Goal: Task Accomplishment & Management: Manage account settings

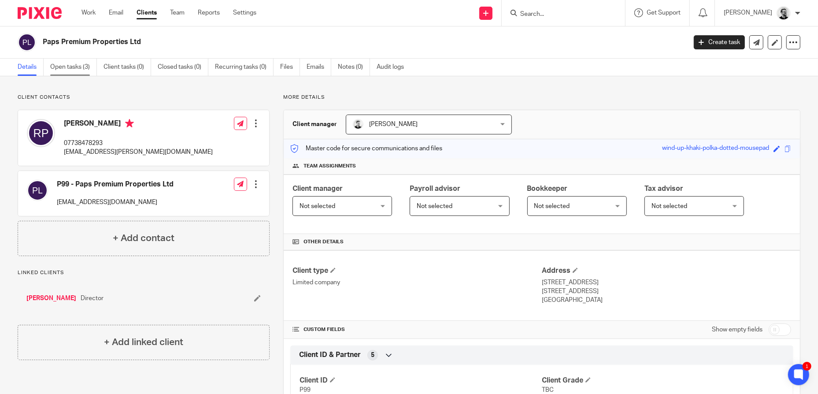
click at [78, 67] on link "Open tasks (3)" at bounding box center [73, 67] width 47 height 17
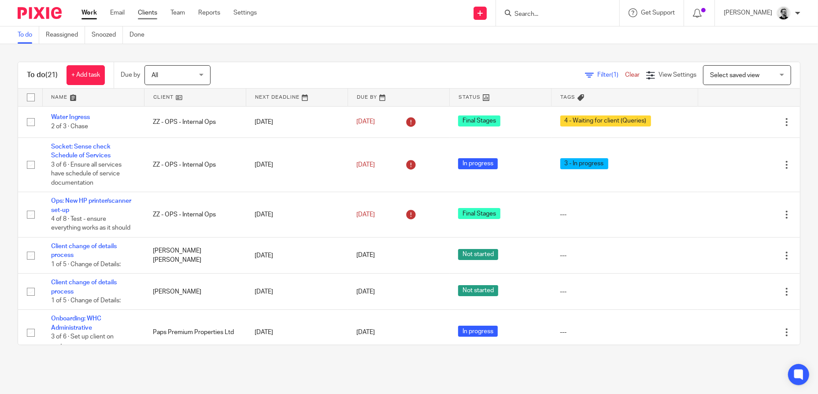
click at [141, 14] on link "Clients" at bounding box center [147, 12] width 19 height 9
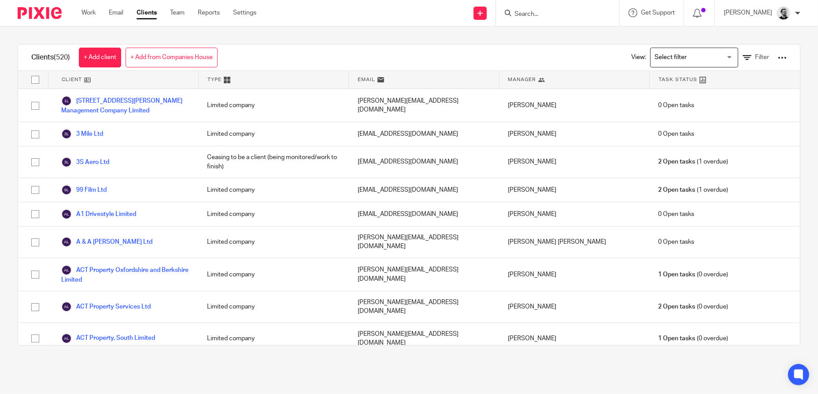
click at [543, 18] on form at bounding box center [561, 12] width 94 height 11
click at [543, 13] on input "Search" at bounding box center [553, 15] width 79 height 8
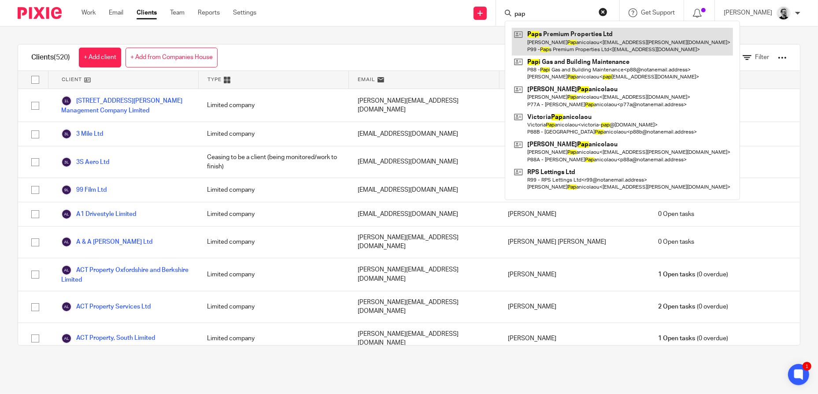
type input "pap"
click at [605, 42] on link at bounding box center [622, 41] width 221 height 27
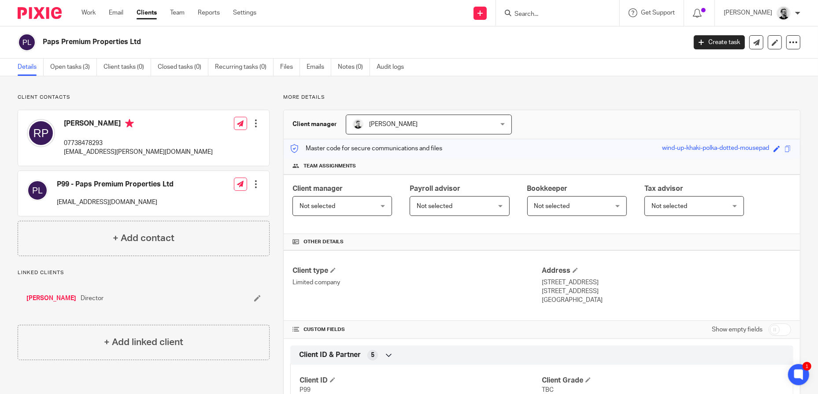
click at [149, 16] on link "Clients" at bounding box center [147, 12] width 20 height 9
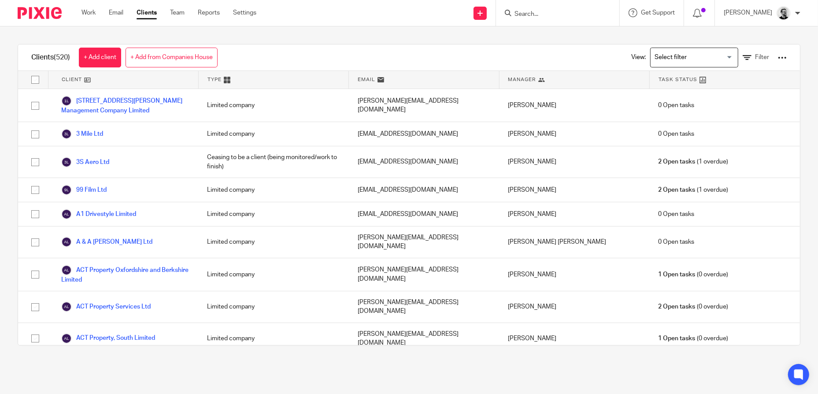
click at [763, 56] on div "View: Loading... Filter" at bounding box center [702, 57] width 169 height 26
click at [778, 59] on div at bounding box center [782, 57] width 9 height 9
click at [694, 87] on link "Update dates using Companies House" at bounding box center [712, 90] width 122 height 13
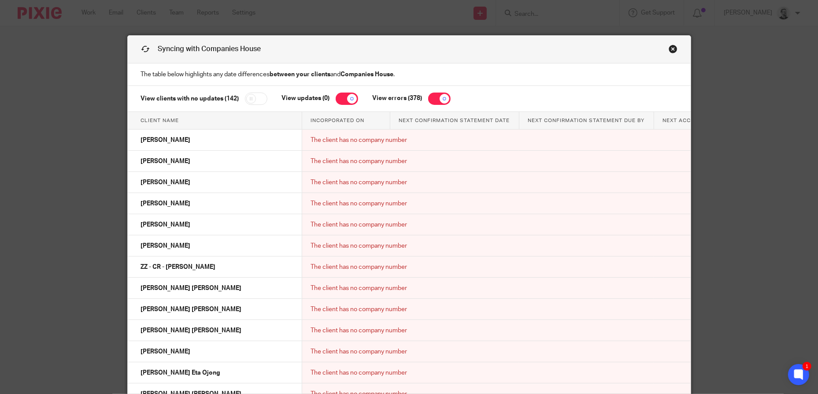
click at [741, 92] on div "Syncing with Companies House The table below highlights any date differences be…" at bounding box center [409, 197] width 818 height 394
click at [670, 49] on link "Close this dialog window" at bounding box center [673, 50] width 9 height 12
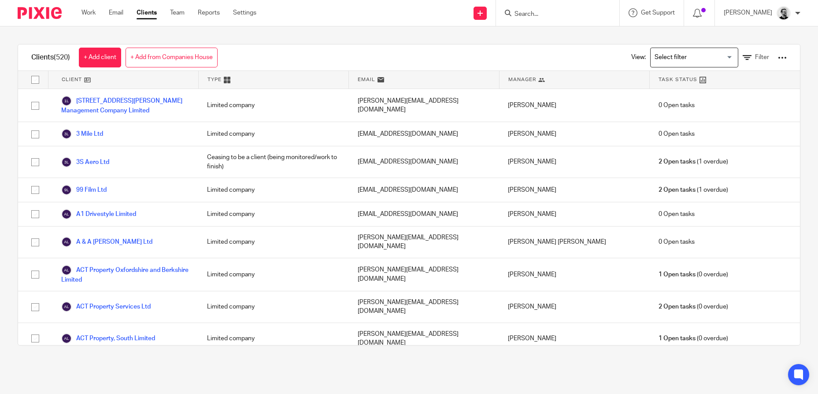
click at [539, 17] on input "Search" at bounding box center [553, 15] width 79 height 8
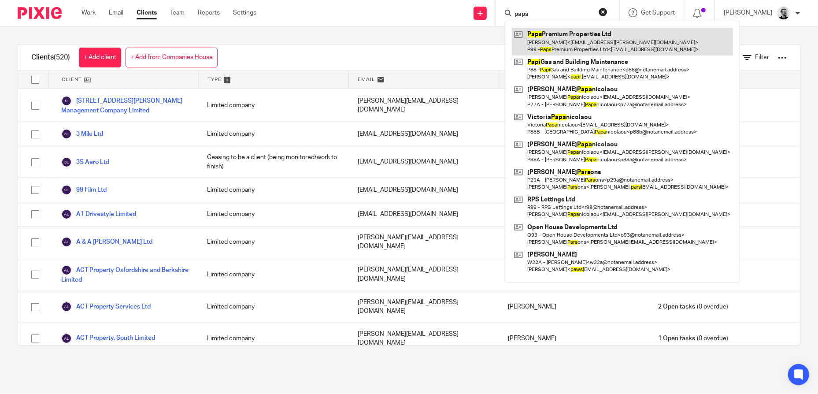
type input "paps"
click at [547, 31] on link at bounding box center [622, 41] width 221 height 27
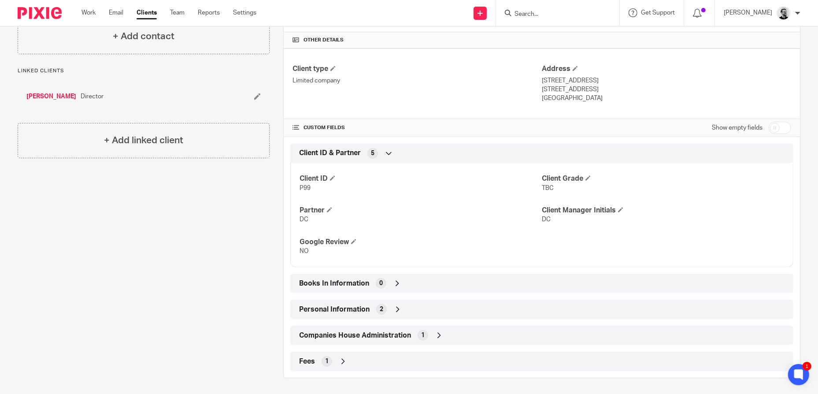
scroll to position [203, 0]
click at [774, 127] on input "checkbox" at bounding box center [780, 126] width 22 height 12
checkbox input "true"
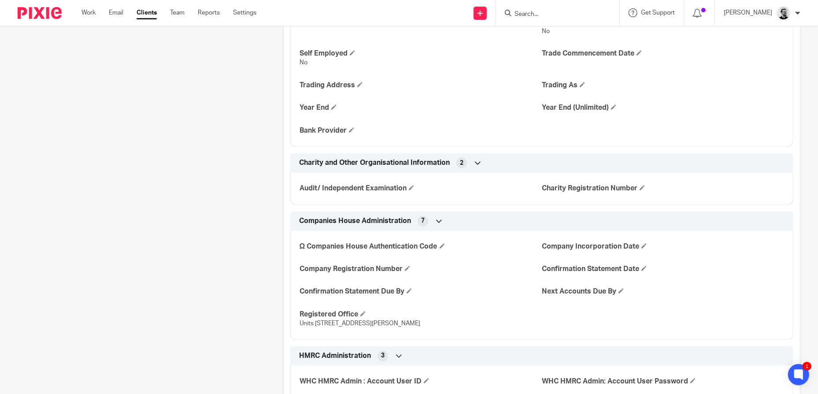
scroll to position [776, 0]
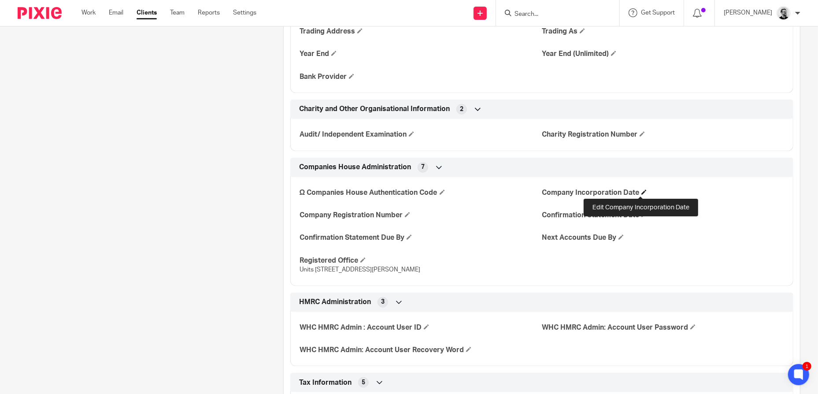
click at [641, 192] on span at bounding box center [643, 191] width 5 height 5
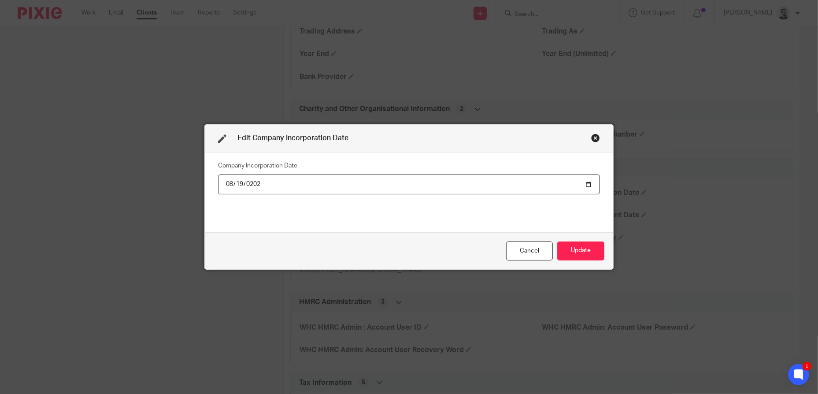
type input "2025-08-19"
click at [581, 247] on button "Update" at bounding box center [580, 250] width 47 height 19
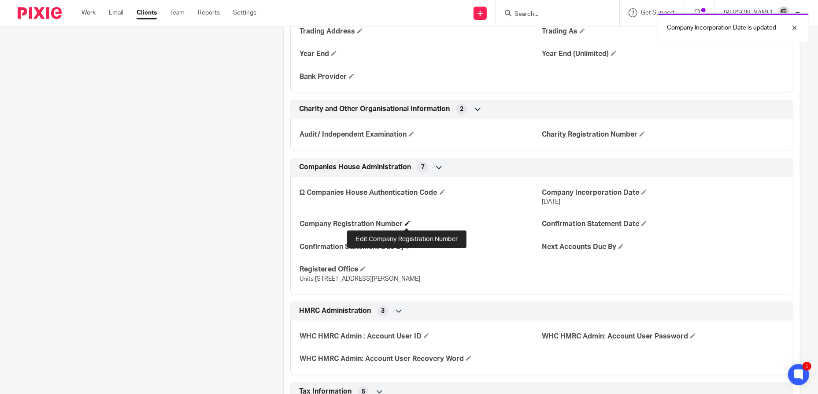
click at [405, 224] on span at bounding box center [407, 223] width 5 height 5
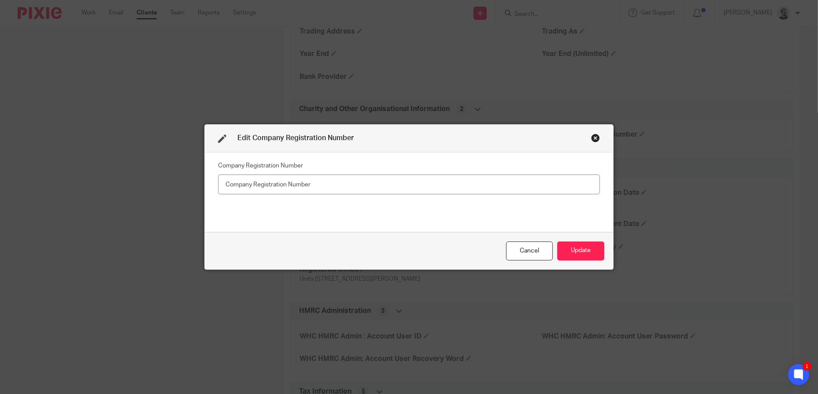
click at [281, 183] on input "text" at bounding box center [409, 184] width 382 height 20
type input "16660712"
click at [591, 247] on button "Update" at bounding box center [580, 250] width 47 height 19
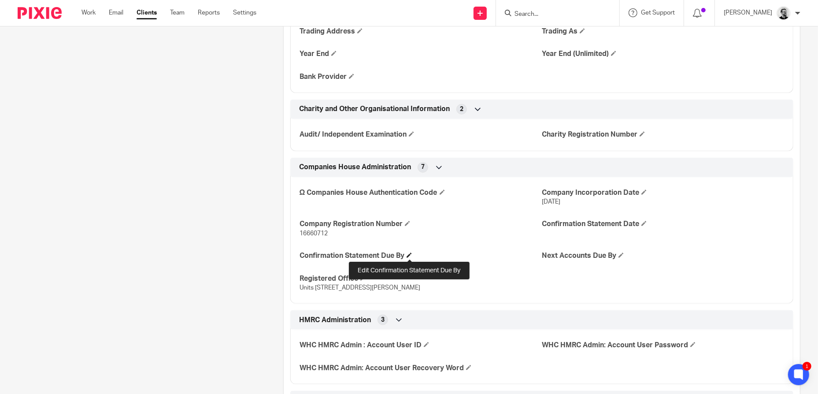
click at [408, 256] on span at bounding box center [409, 254] width 5 height 5
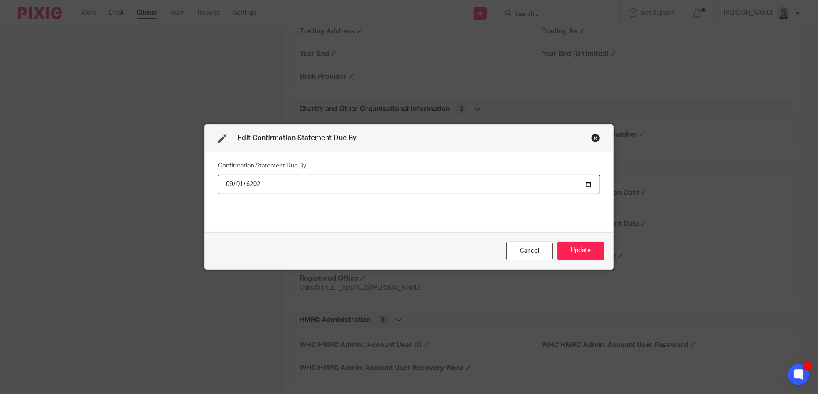
type input "62026-09-01"
type input "2026-09-01"
click at [592, 248] on button "Update" at bounding box center [580, 250] width 47 height 19
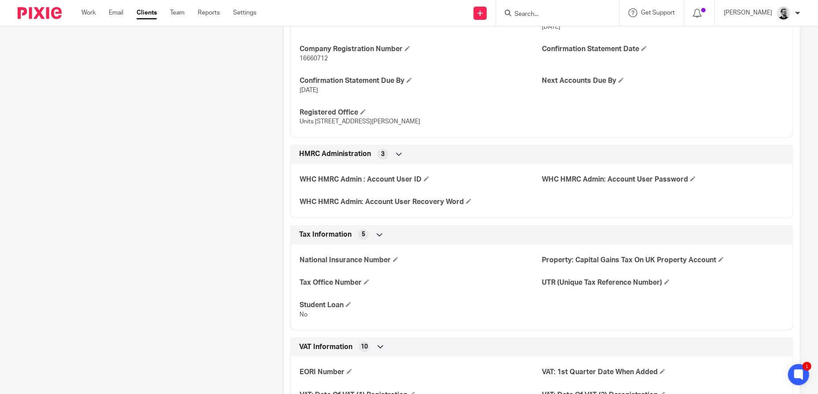
scroll to position [864, 0]
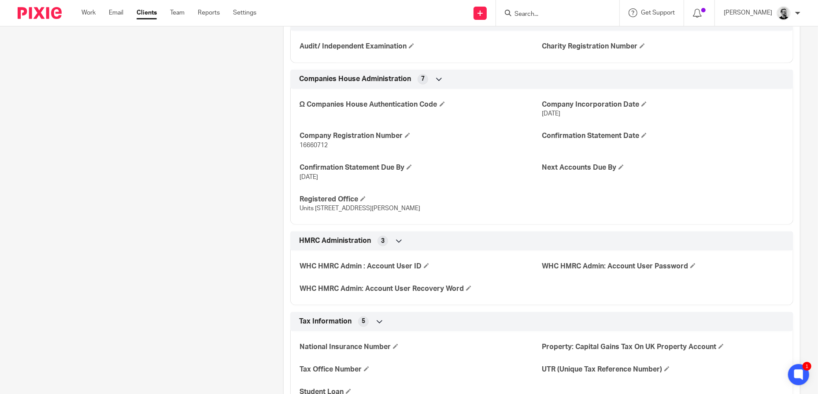
click at [570, 17] on input "Search" at bounding box center [553, 15] width 79 height 8
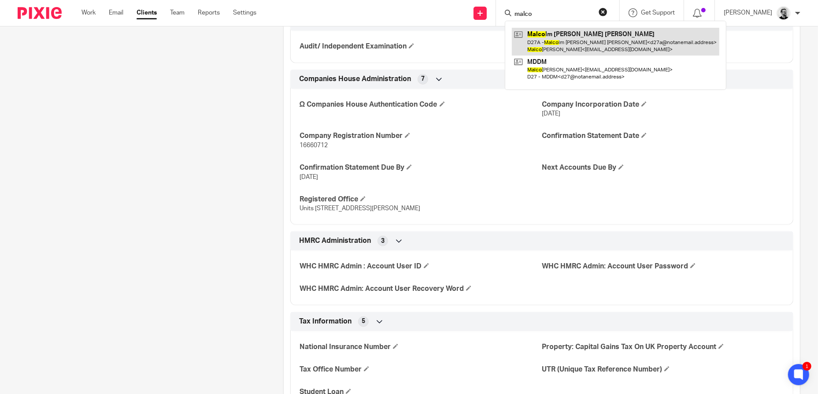
type input "malco"
click at [613, 41] on link at bounding box center [615, 41] width 207 height 27
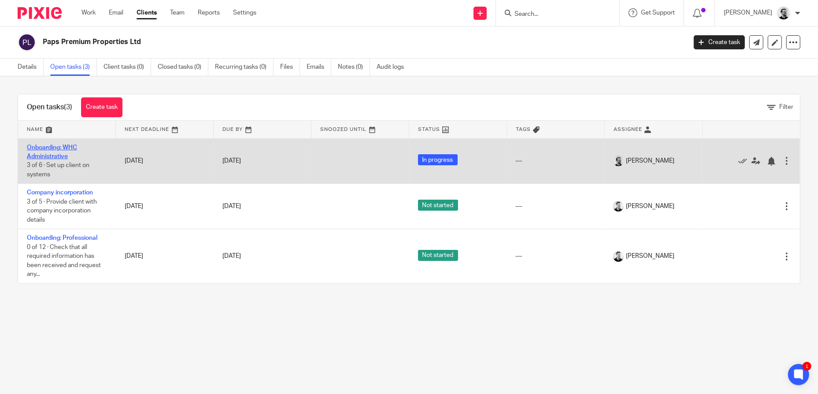
click at [64, 148] on link "Onboarding: WHC Administrative" at bounding box center [52, 151] width 50 height 15
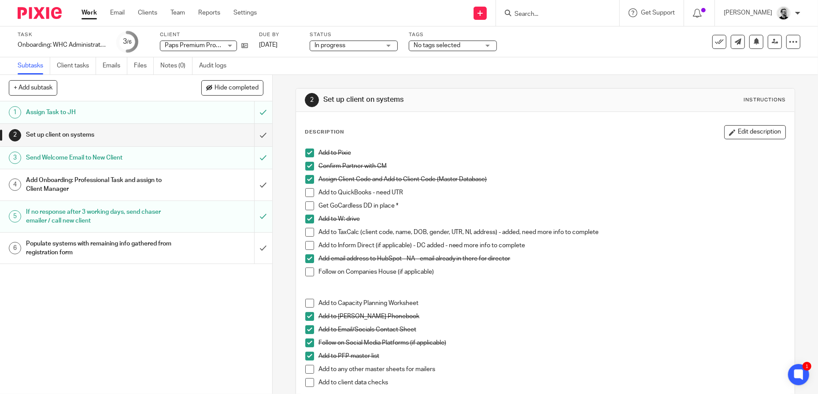
scroll to position [44, 0]
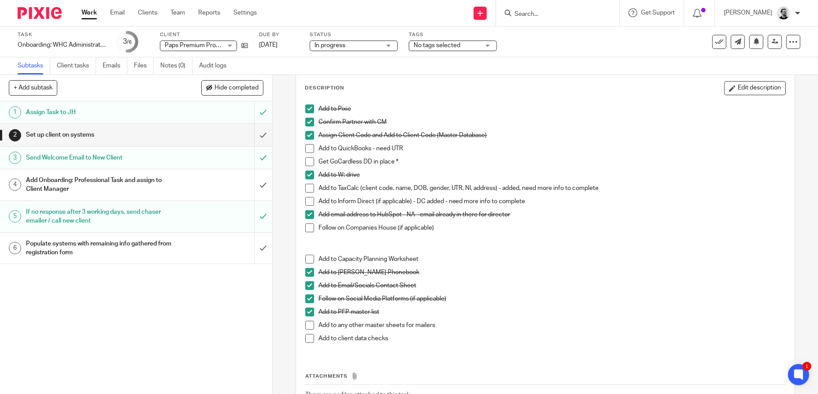
click at [310, 226] on span at bounding box center [309, 227] width 9 height 9
click at [569, 249] on p at bounding box center [545, 246] width 481 height 18
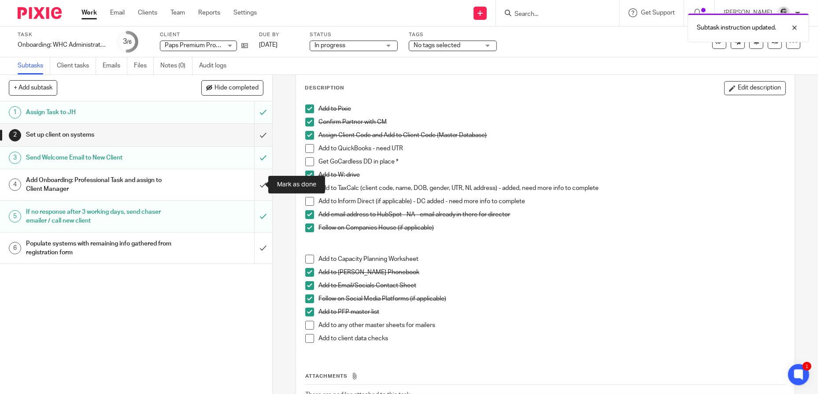
click at [262, 188] on input "submit" at bounding box center [136, 184] width 272 height 31
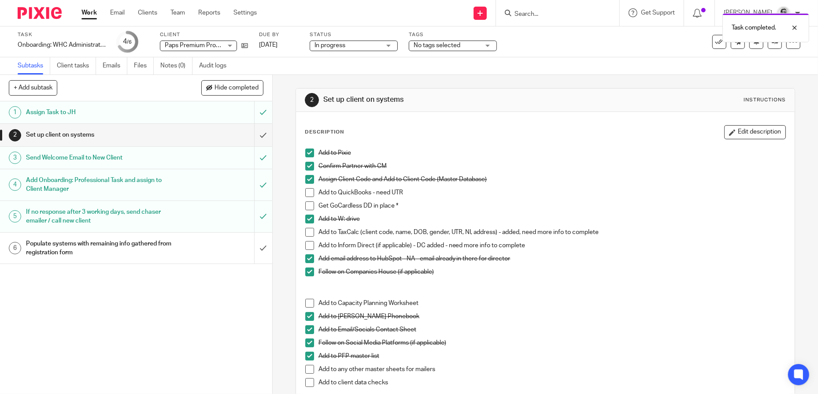
click at [658, 232] on p "Add to TaxCalc (client code, name, DOB, gender, UTR, NI, address) - added, need…" at bounding box center [551, 232] width 467 height 9
